Goal: Find specific fact

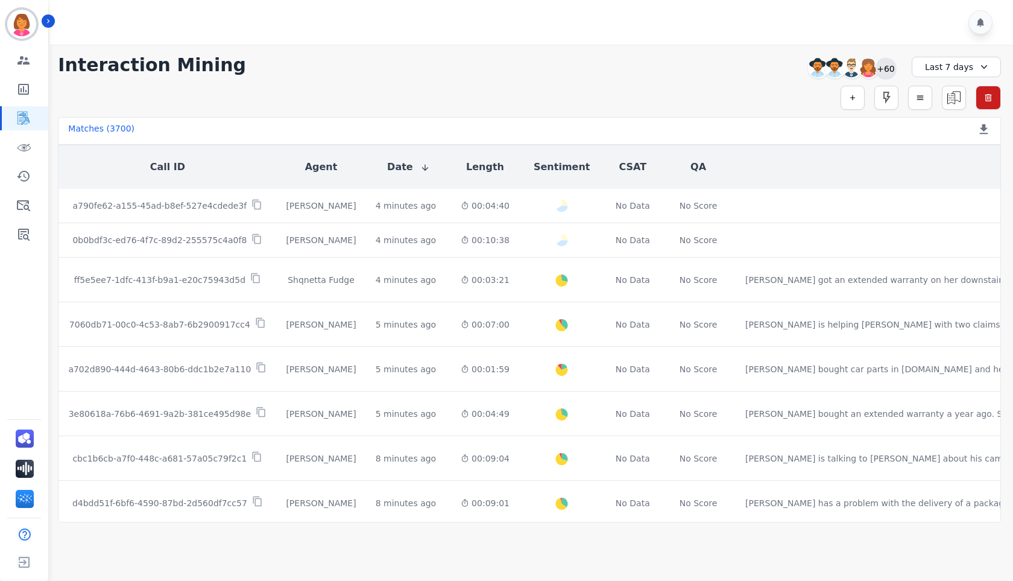
click at [881, 69] on div "+60" at bounding box center [885, 68] width 20 height 20
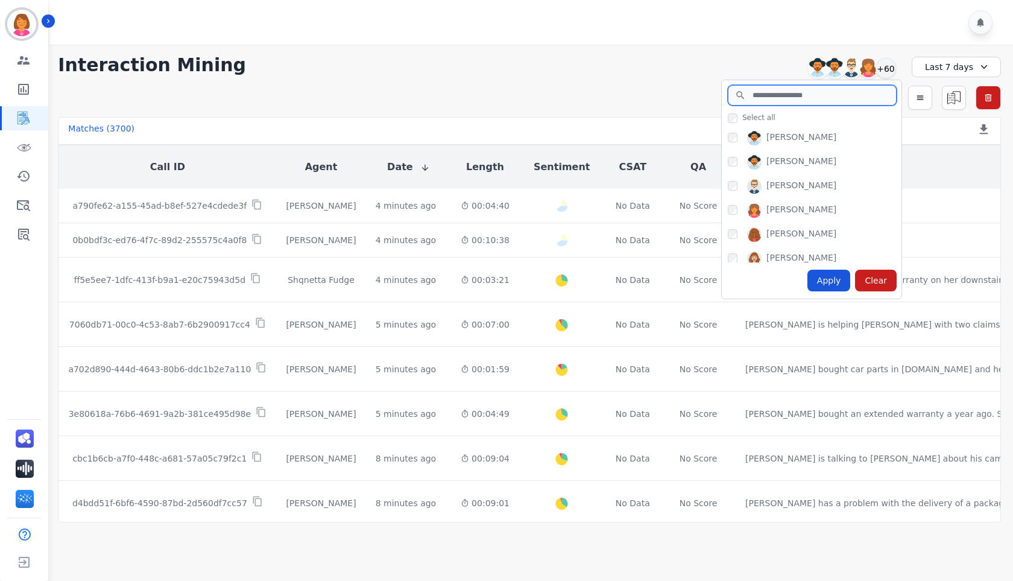
click at [798, 96] on input "search" at bounding box center [812, 95] width 169 height 20
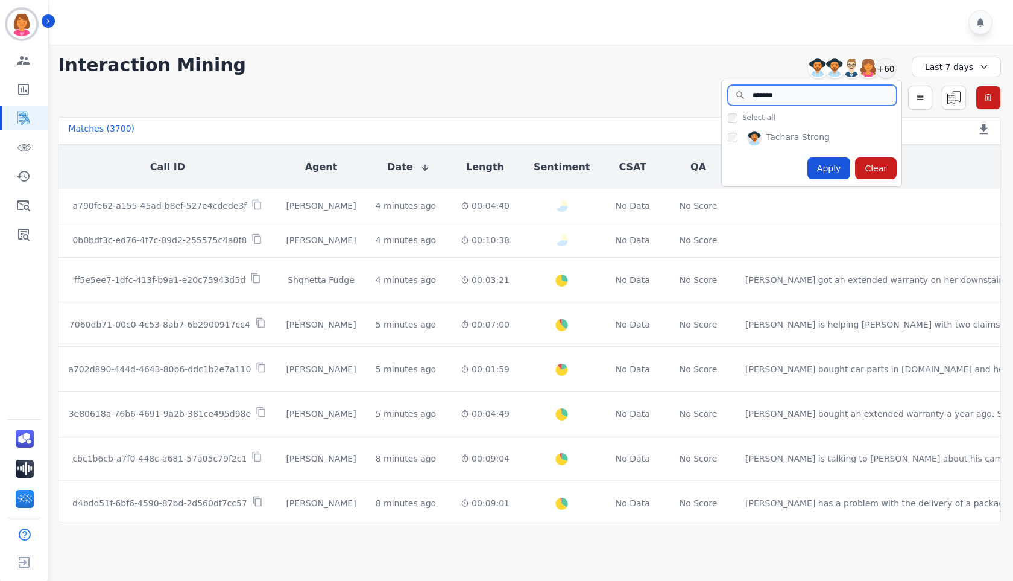
type input "*******"
click at [828, 166] on div "Apply" at bounding box center [828, 168] width 43 height 22
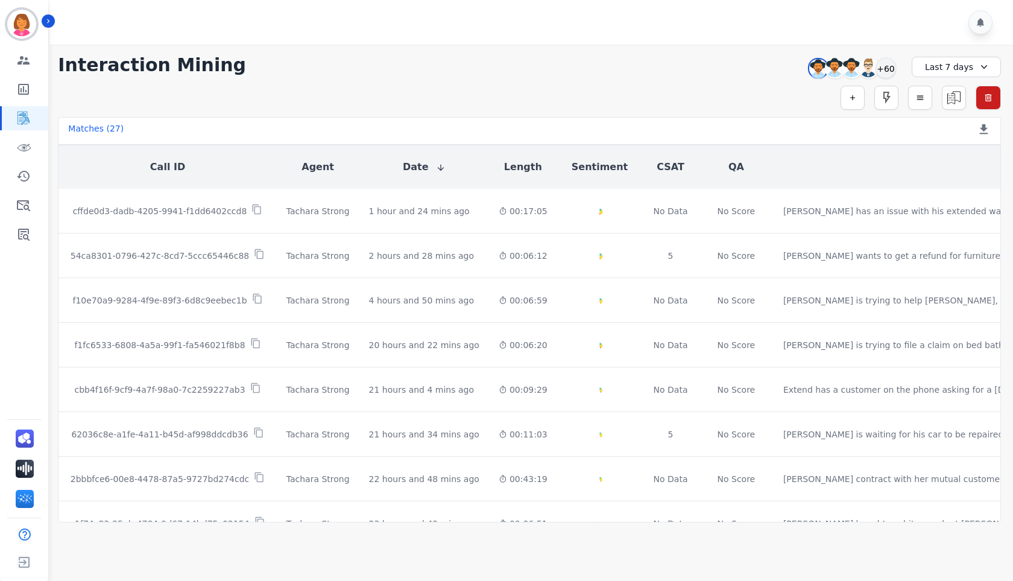
click at [602, 48] on div "**********" at bounding box center [529, 283] width 967 height 477
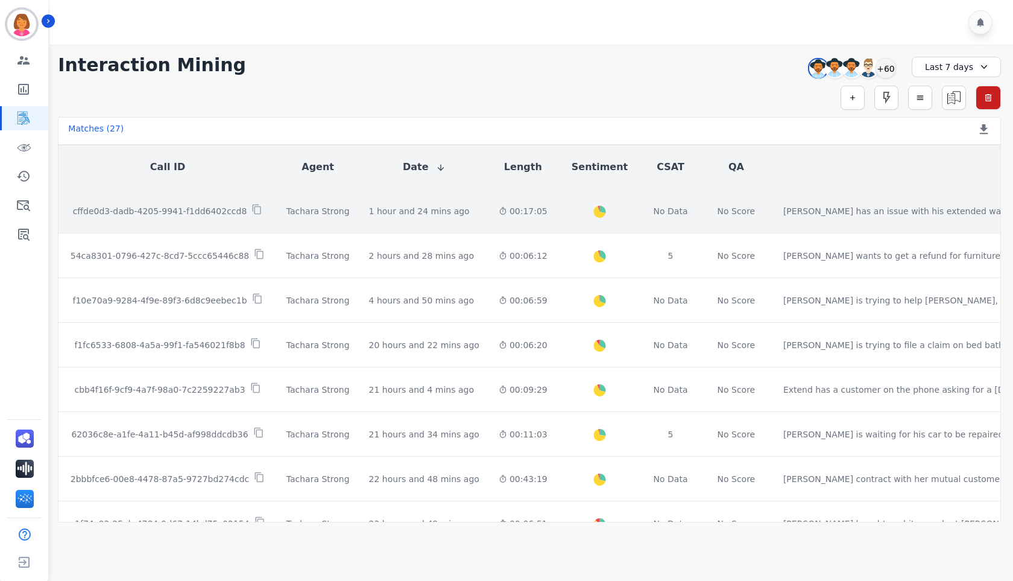
click at [557, 218] on td "Created with Highcharts 10.2.0 Overall Positive: 28.1 ( 28.1 )% Neutral: 67.2 (…" at bounding box center [599, 211] width 85 height 45
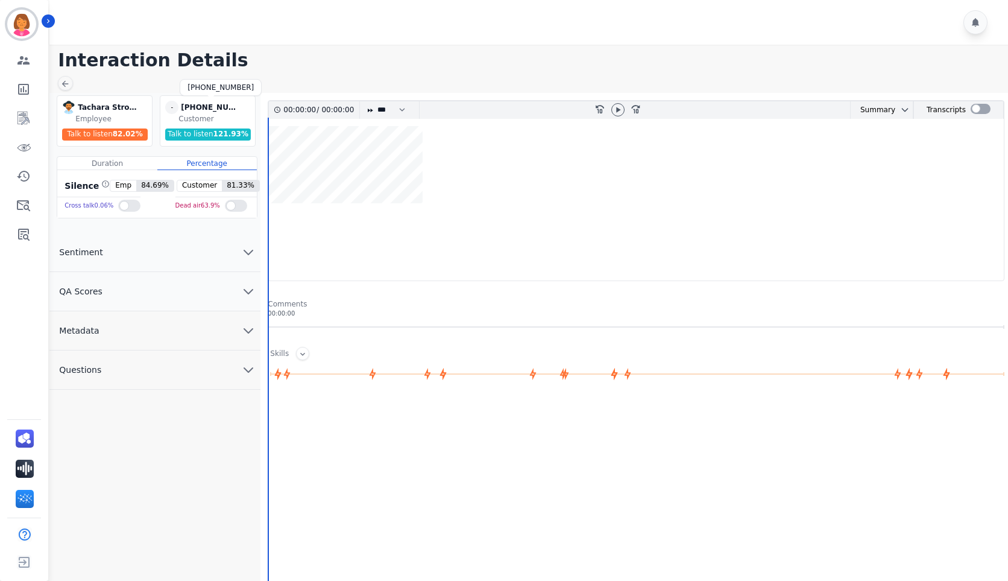
click at [238, 105] on div "[PHONE_NUMBER]" at bounding box center [211, 107] width 60 height 13
click at [229, 110] on div "[PHONE_NUMBER]" at bounding box center [211, 107] width 60 height 13
copy div "17147289272"
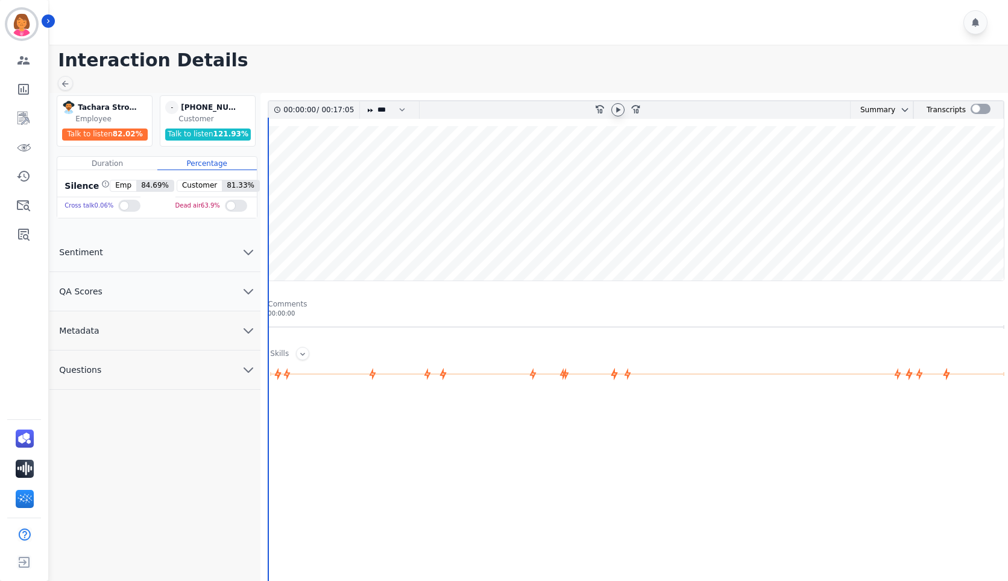
click at [620, 111] on icon at bounding box center [618, 110] width 10 height 10
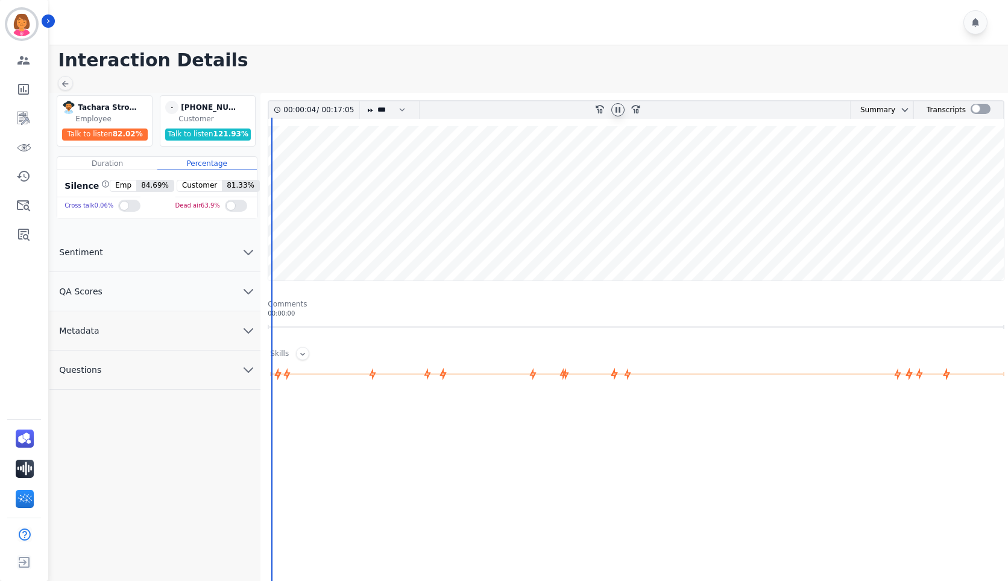
click at [275, 163] on wave at bounding box center [636, 203] width 736 height 154
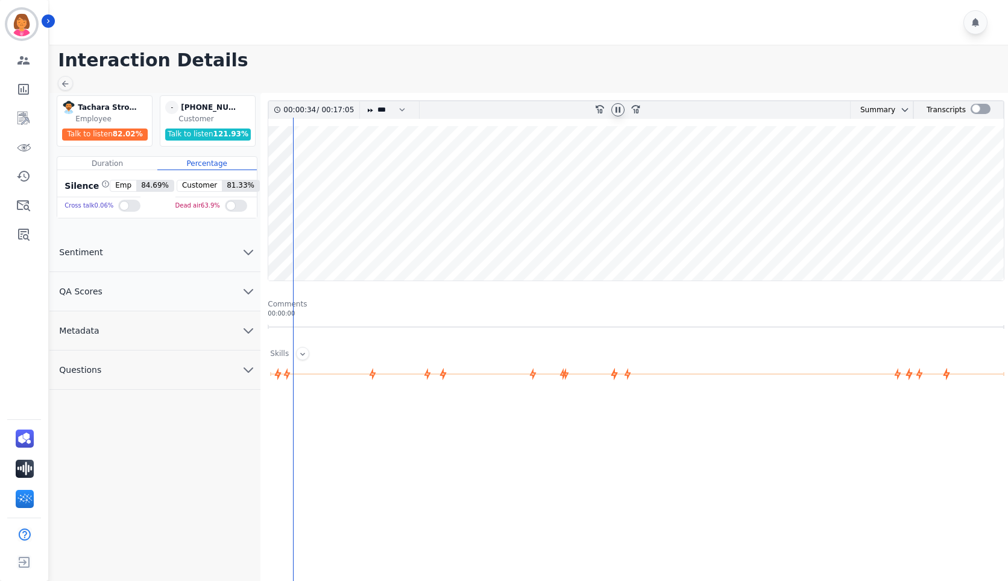
click at [316, 233] on wave at bounding box center [636, 203] width 736 height 154
click at [333, 234] on wave at bounding box center [636, 203] width 736 height 154
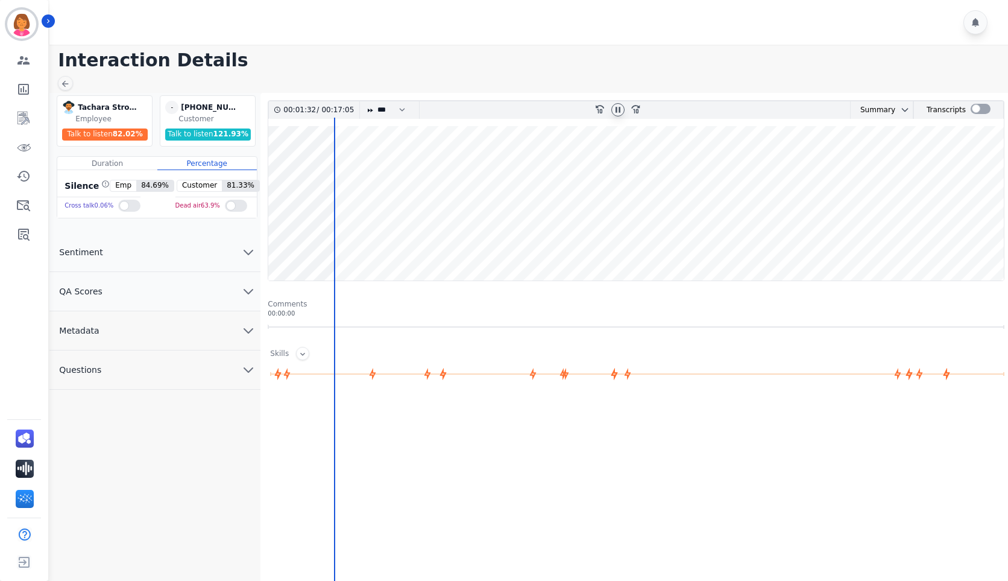
click at [380, 163] on wave at bounding box center [636, 203] width 736 height 154
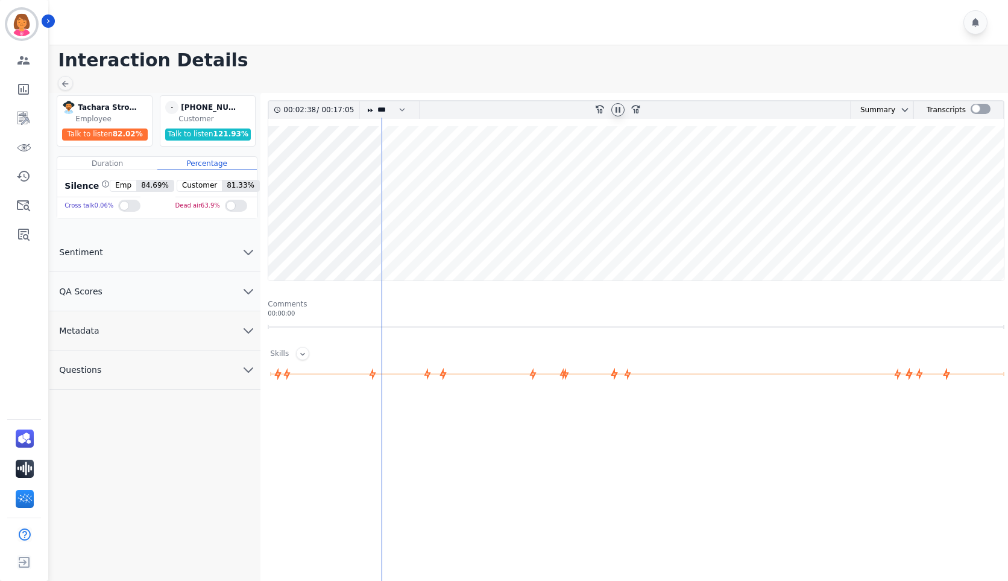
click at [374, 166] on wave at bounding box center [636, 203] width 736 height 154
click at [397, 238] on wave at bounding box center [636, 203] width 736 height 154
click at [404, 165] on wave at bounding box center [636, 203] width 736 height 154
